Goal: Information Seeking & Learning: Learn about a topic

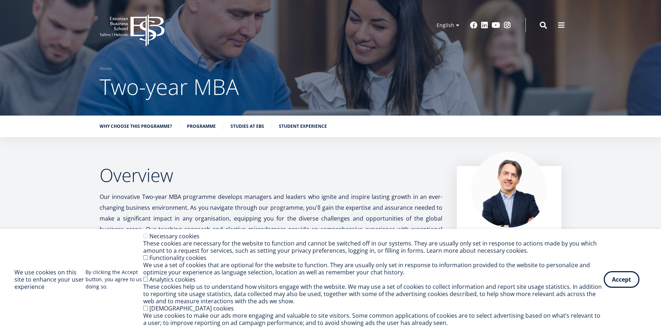
click at [625, 280] on button "Accept" at bounding box center [622, 279] width 36 height 17
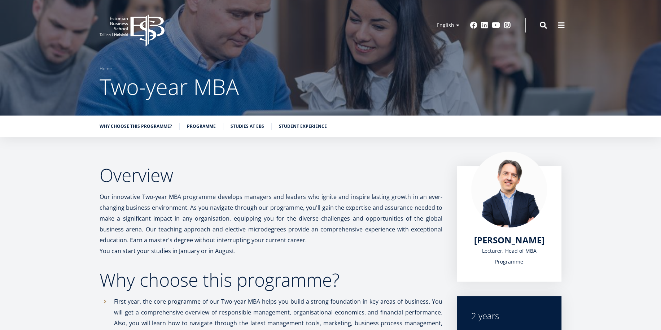
scroll to position [36, 0]
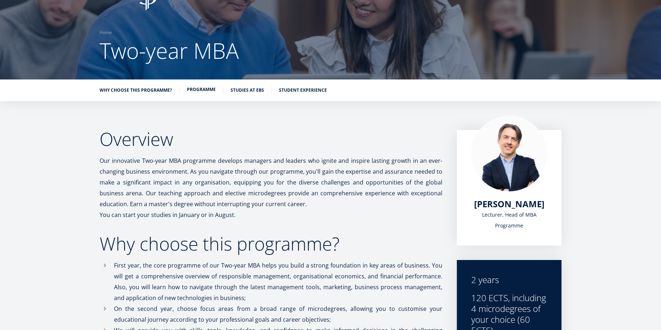
click at [205, 88] on link "Programme" at bounding box center [201, 89] width 29 height 7
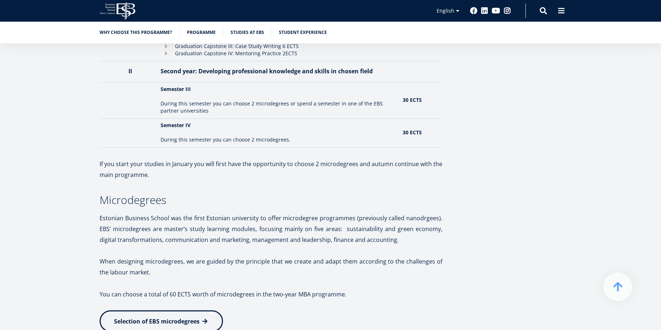
scroll to position [1090, 0]
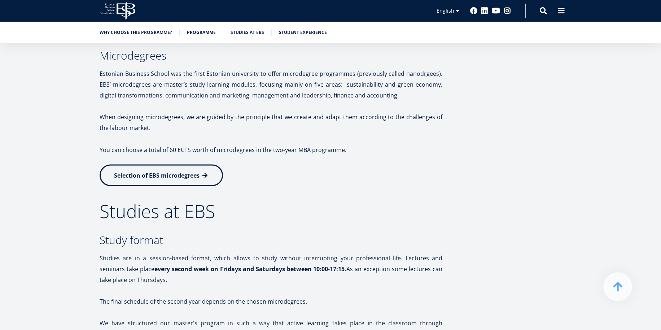
click at [205, 174] on span at bounding box center [204, 174] width 7 height 7
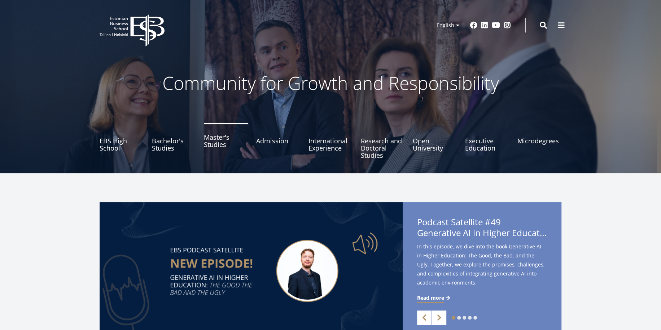
click at [211, 145] on link "Master's Studies" at bounding box center [226, 141] width 44 height 36
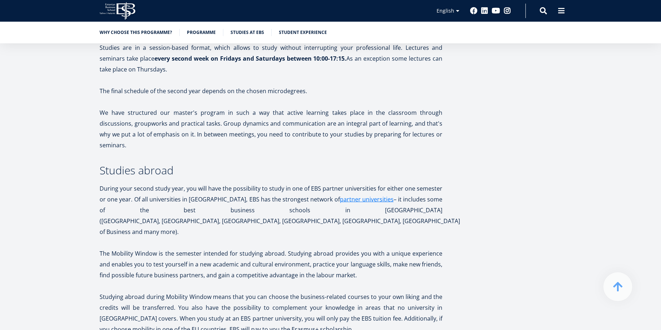
scroll to position [1176, 0]
